Goal: Task Accomplishment & Management: Manage account settings

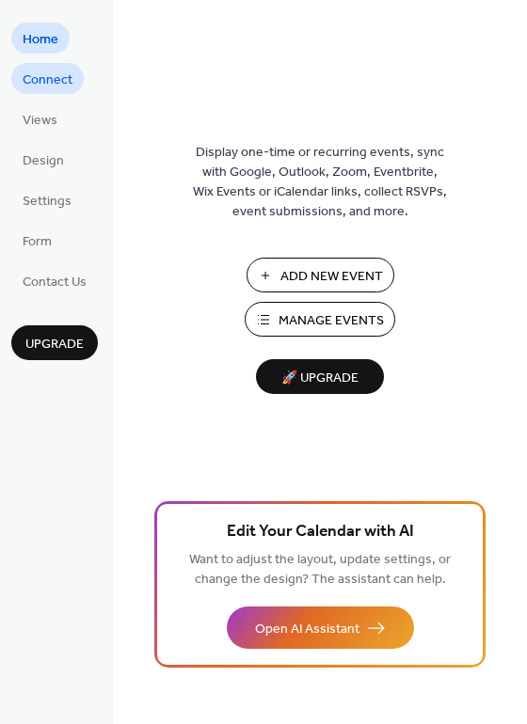
click at [71, 74] on link "Connect" at bounding box center [47, 78] width 72 height 31
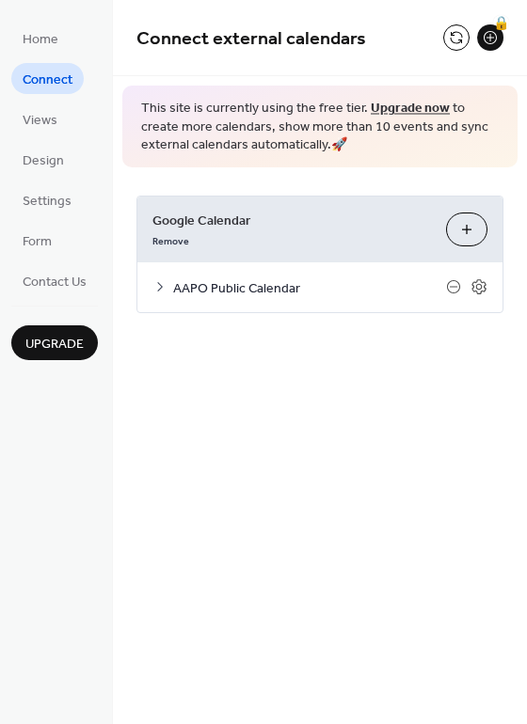
click at [283, 284] on span "AAPO Public Calendar" at bounding box center [309, 288] width 273 height 20
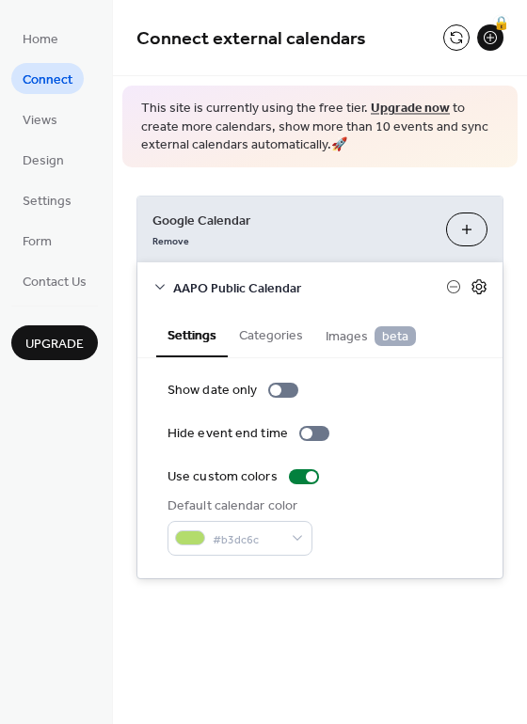
click at [476, 284] on icon at bounding box center [478, 286] width 17 height 17
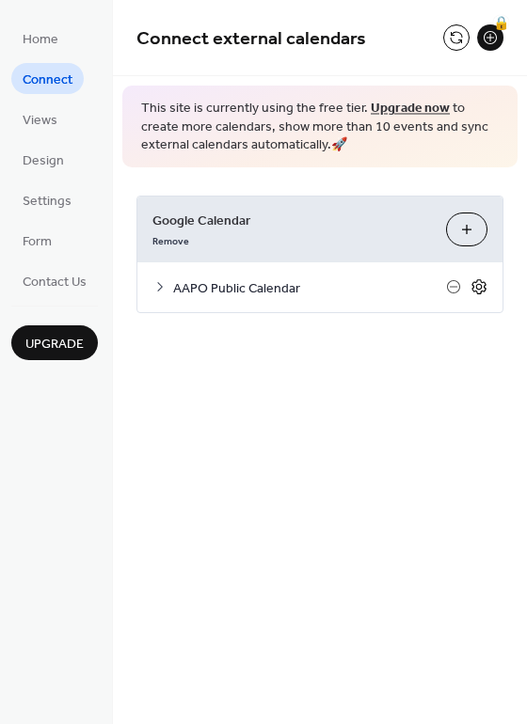
click at [476, 286] on icon at bounding box center [479, 287] width 7 height 7
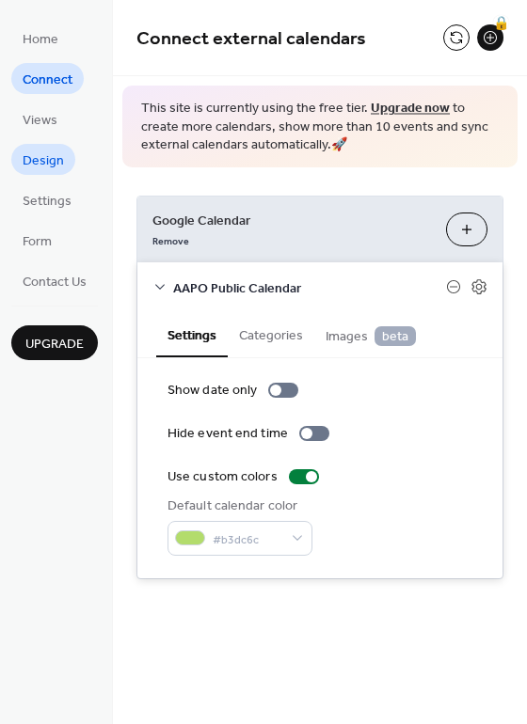
click at [55, 155] on span "Design" at bounding box center [43, 161] width 41 height 20
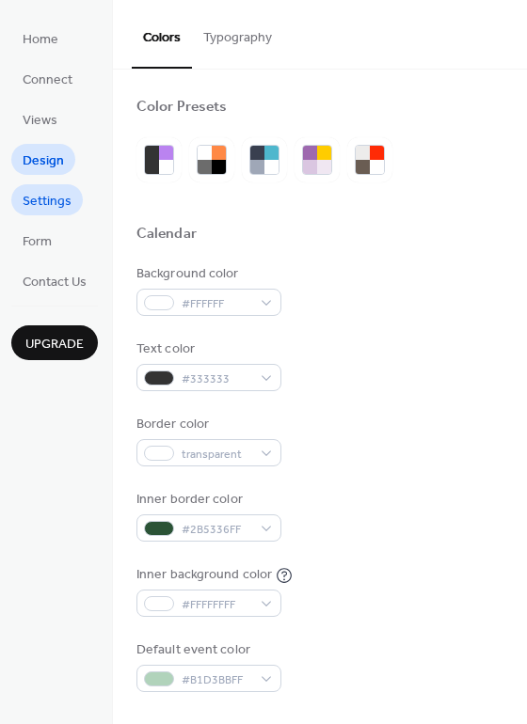
click at [52, 197] on span "Settings" at bounding box center [47, 202] width 49 height 20
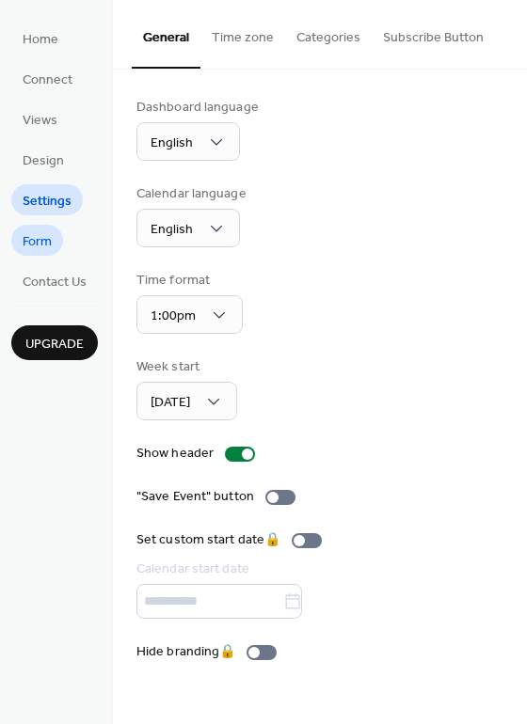
click at [56, 230] on link "Form" at bounding box center [37, 240] width 52 height 31
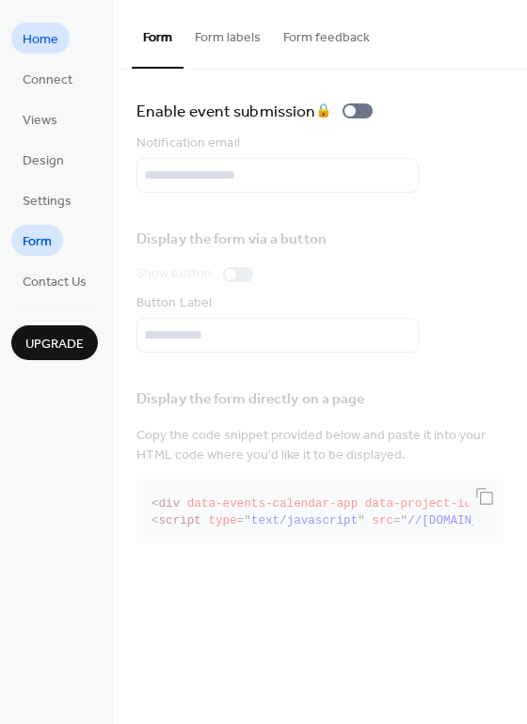
click at [50, 41] on span "Home" at bounding box center [41, 40] width 36 height 20
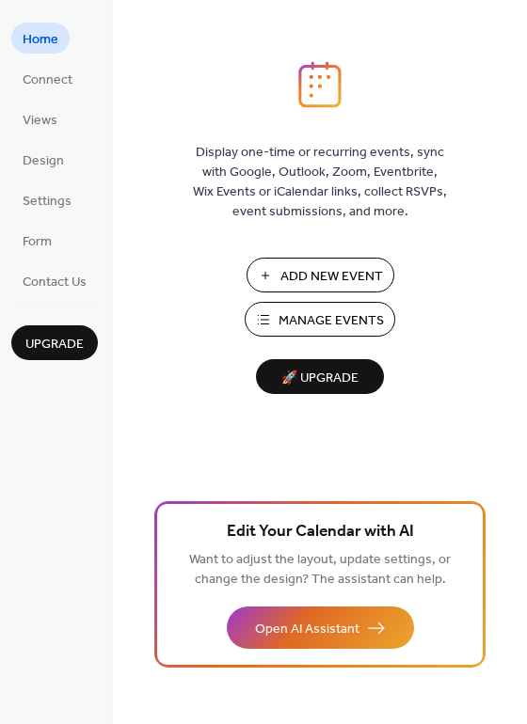
click at [323, 313] on span "Manage Events" at bounding box center [330, 321] width 105 height 20
click at [57, 81] on span "Connect" at bounding box center [48, 81] width 50 height 20
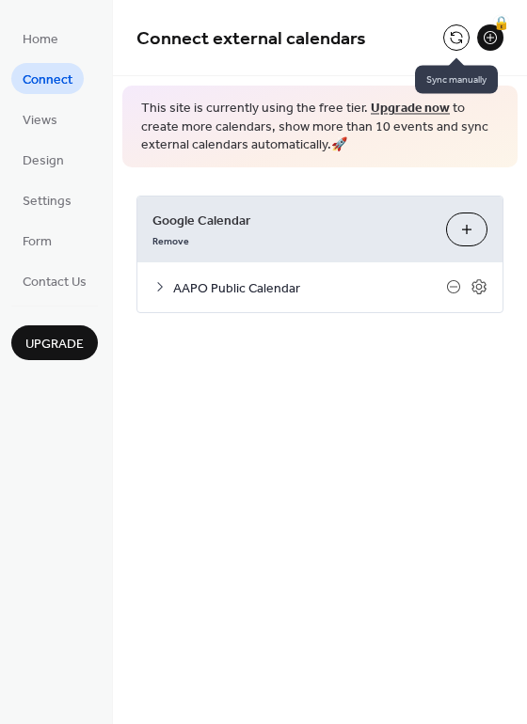
click at [453, 44] on button at bounding box center [456, 37] width 26 height 26
